Goal: Navigation & Orientation: Find specific page/section

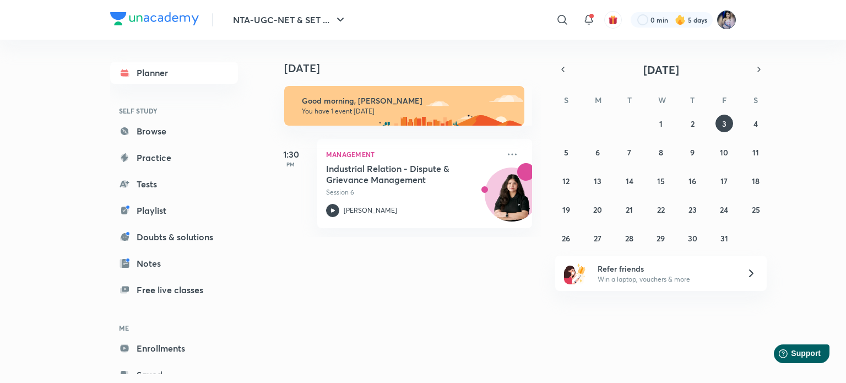
click at [729, 20] on img at bounding box center [726, 19] width 19 height 19
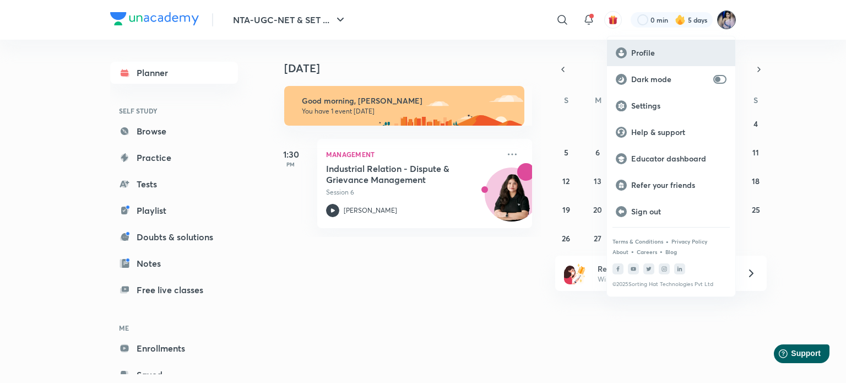
click at [635, 53] on p "Profile" at bounding box center [678, 53] width 95 height 10
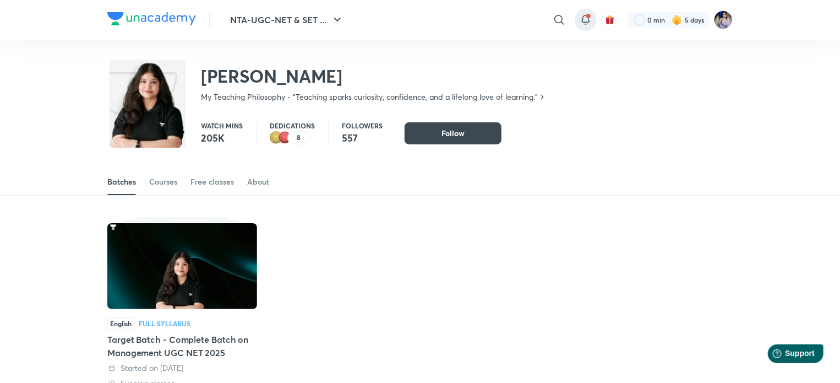
click at [582, 24] on icon at bounding box center [585, 19] width 13 height 13
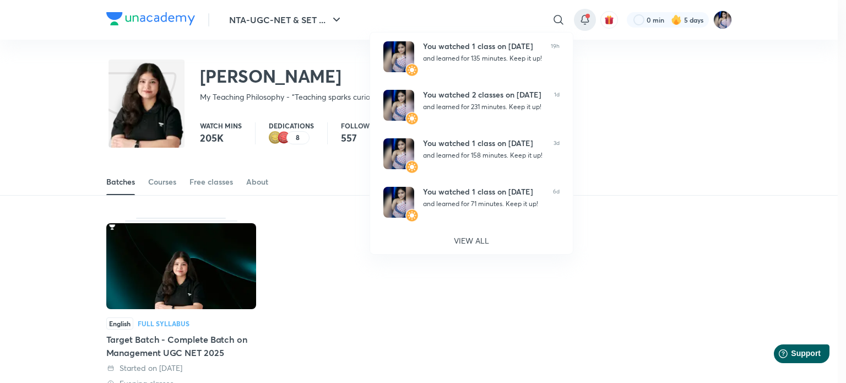
click at [680, 98] on div at bounding box center [423, 191] width 846 height 383
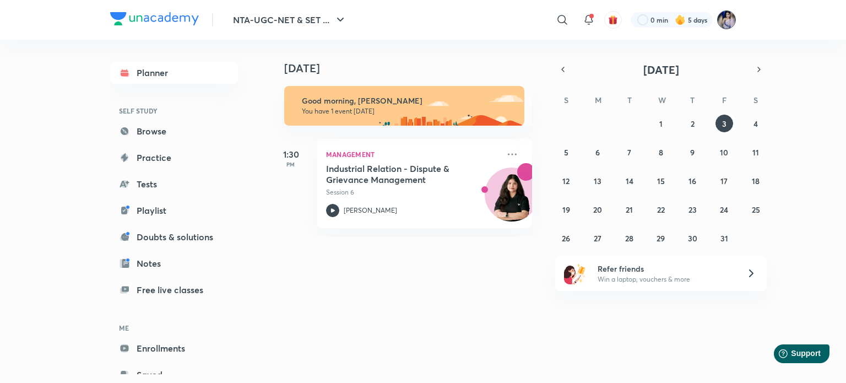
click at [725, 15] on img at bounding box center [726, 19] width 19 height 19
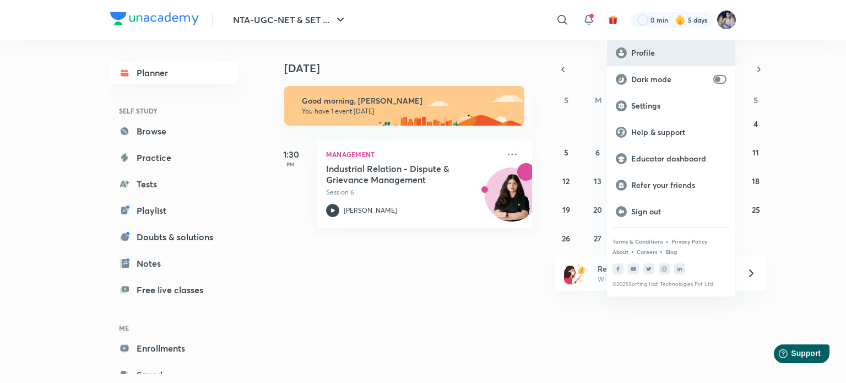
click at [637, 55] on p "Profile" at bounding box center [678, 53] width 95 height 10
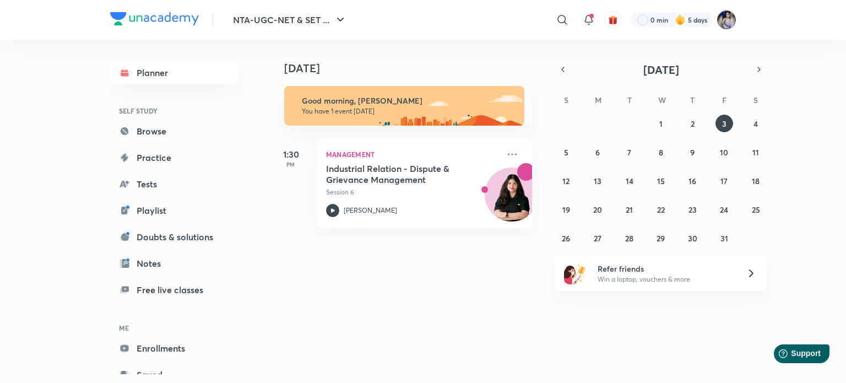
click at [725, 16] on img at bounding box center [726, 19] width 19 height 19
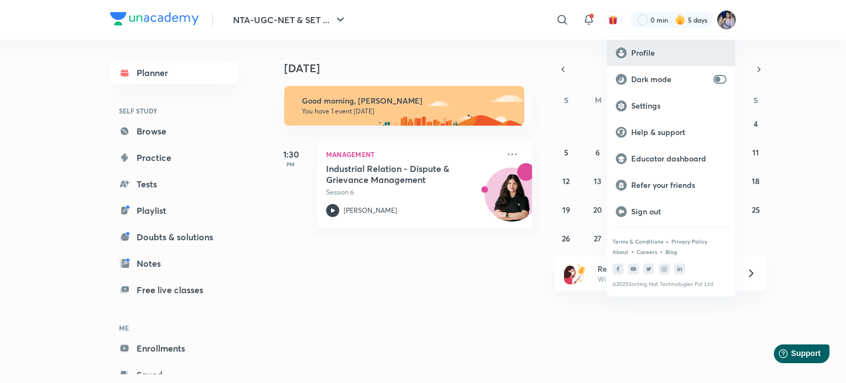
click at [653, 52] on p "Profile" at bounding box center [678, 53] width 95 height 10
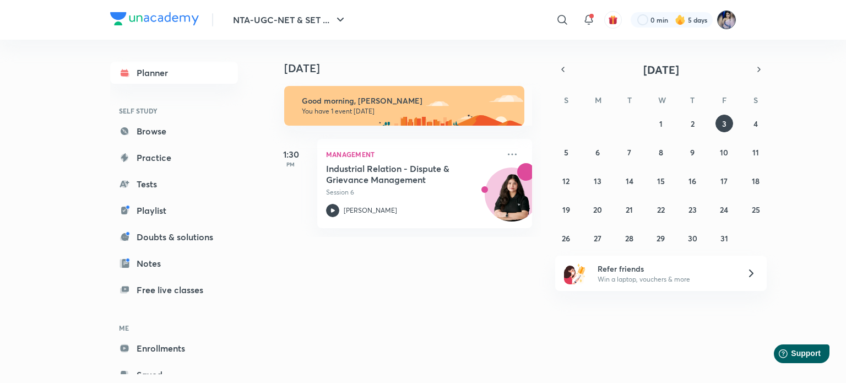
click at [729, 21] on img at bounding box center [726, 19] width 19 height 19
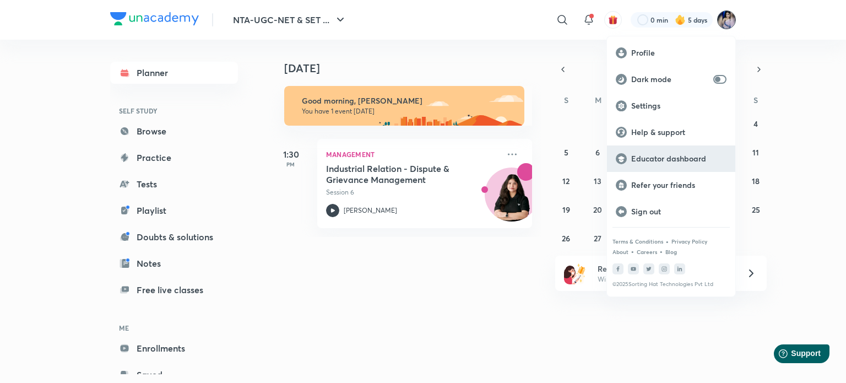
click at [681, 155] on p "Educator dashboard" at bounding box center [678, 159] width 95 height 10
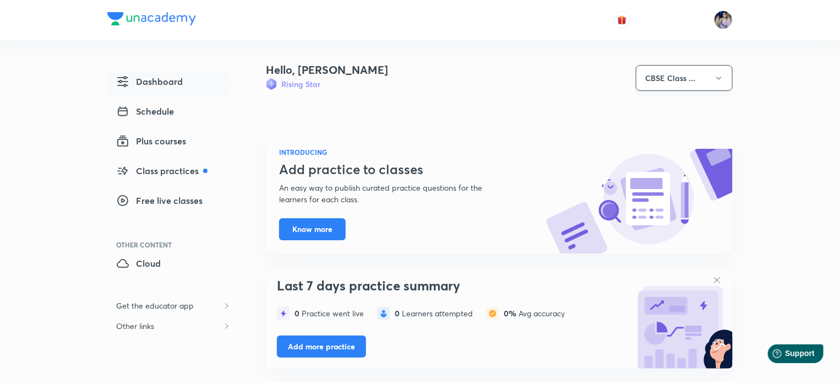
click at [716, 81] on icon "button" at bounding box center [719, 78] width 9 height 9
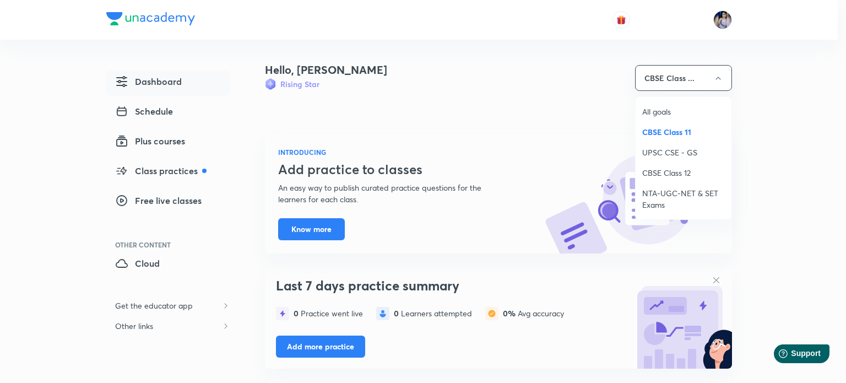
click at [667, 196] on span "NTA-UGC-NET & SET Exams" at bounding box center [683, 198] width 83 height 23
